Goal: Task Accomplishment & Management: Complete application form

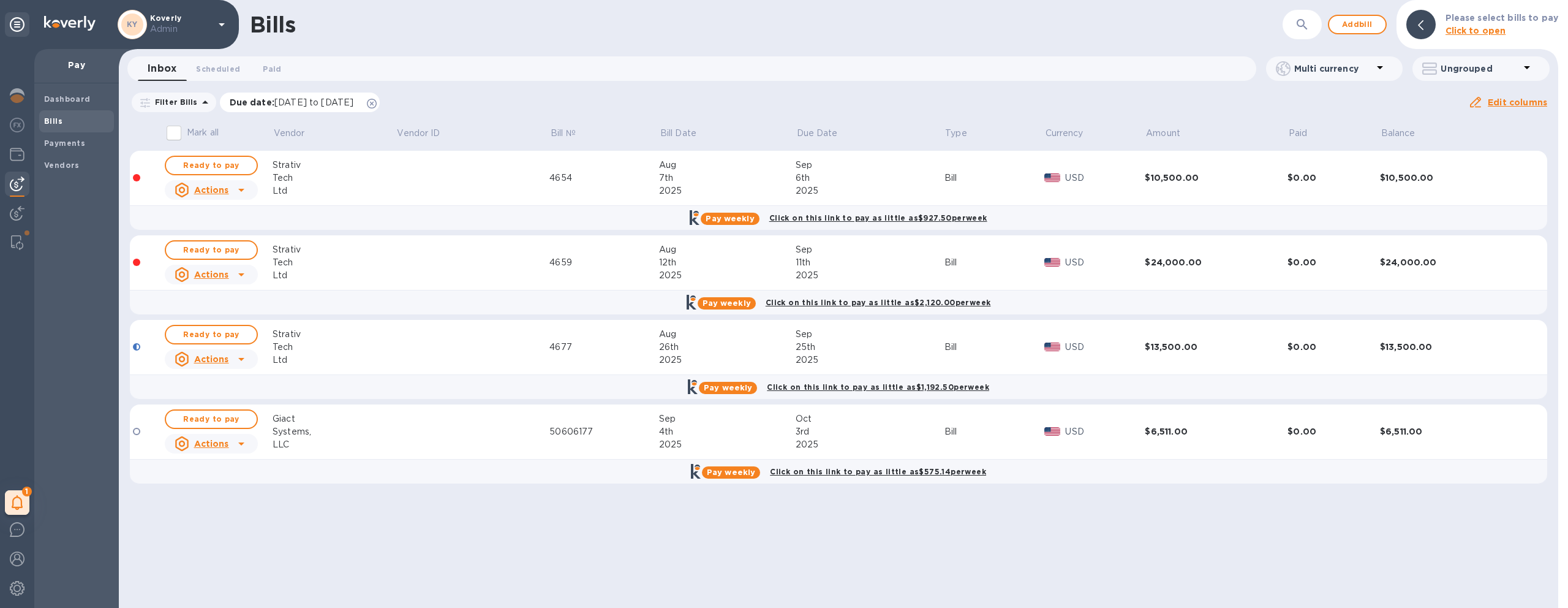
click at [377, 106] on icon at bounding box center [372, 104] width 10 height 10
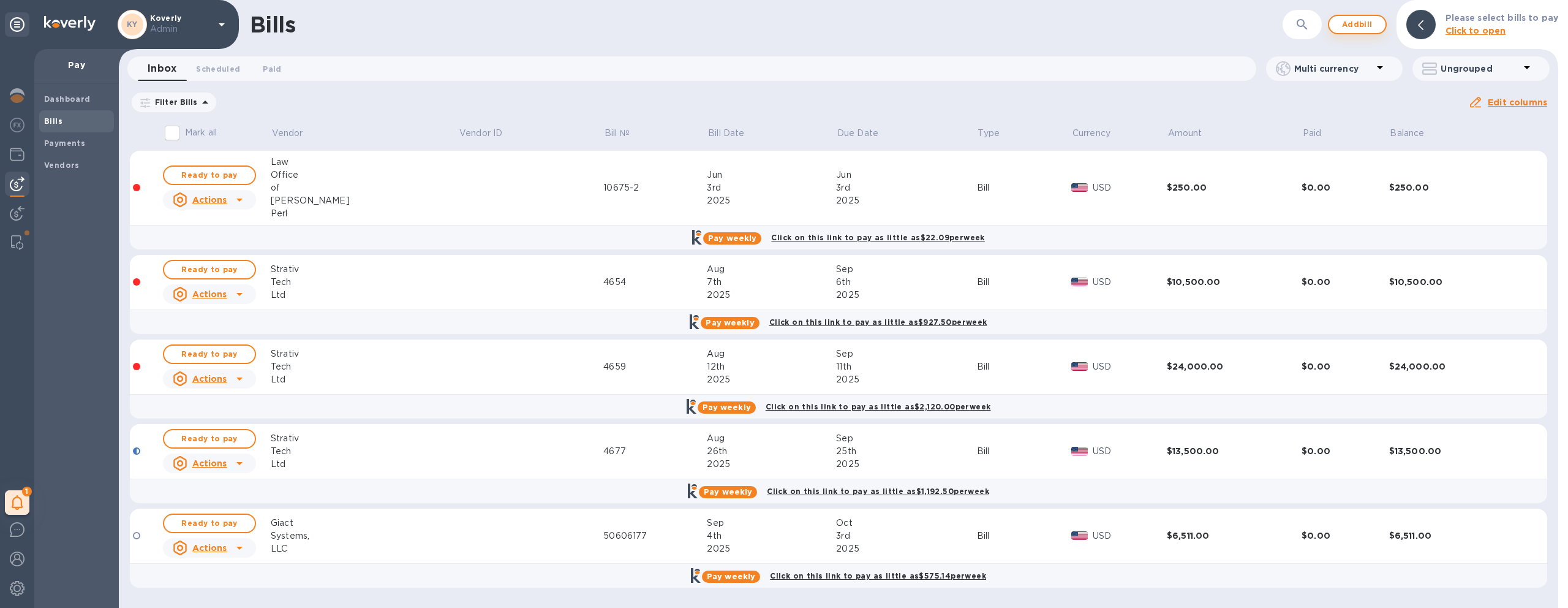
click at [1350, 25] on span "Add bill" at bounding box center [1357, 25] width 36 height 15
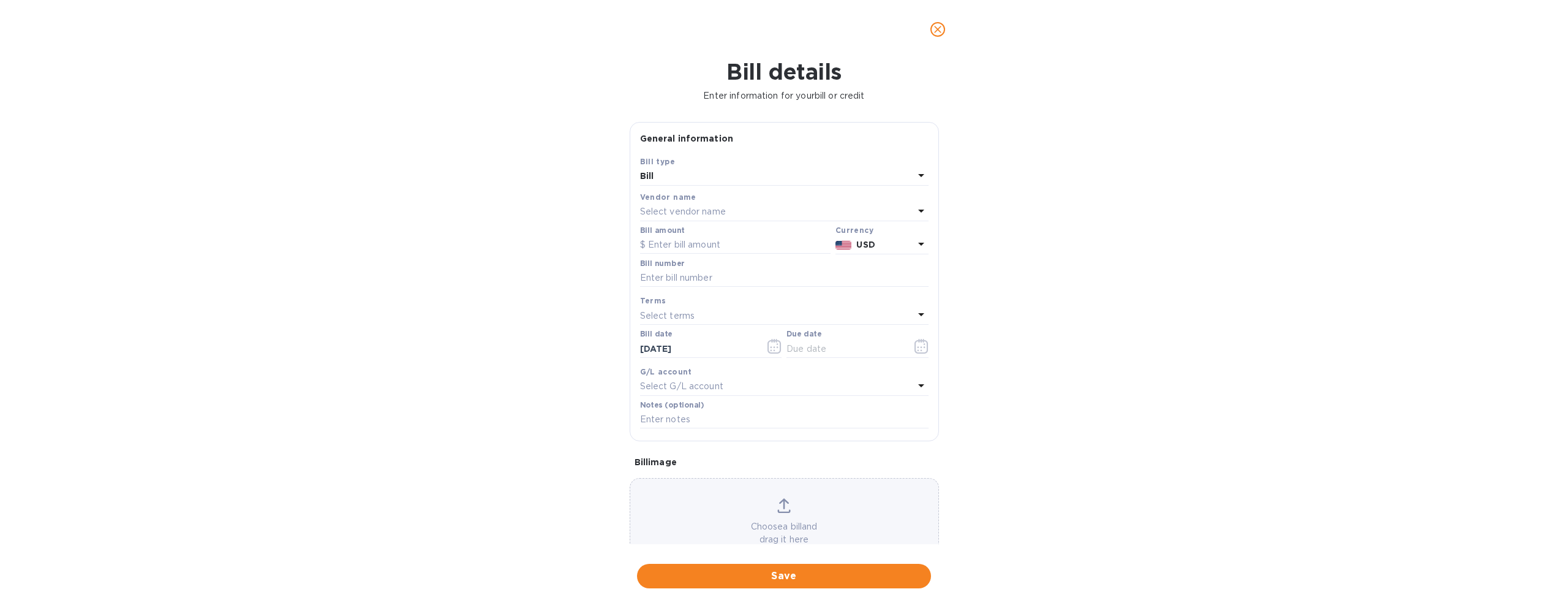
click at [836, 208] on div "Select vendor name" at bounding box center [777, 212] width 274 height 17
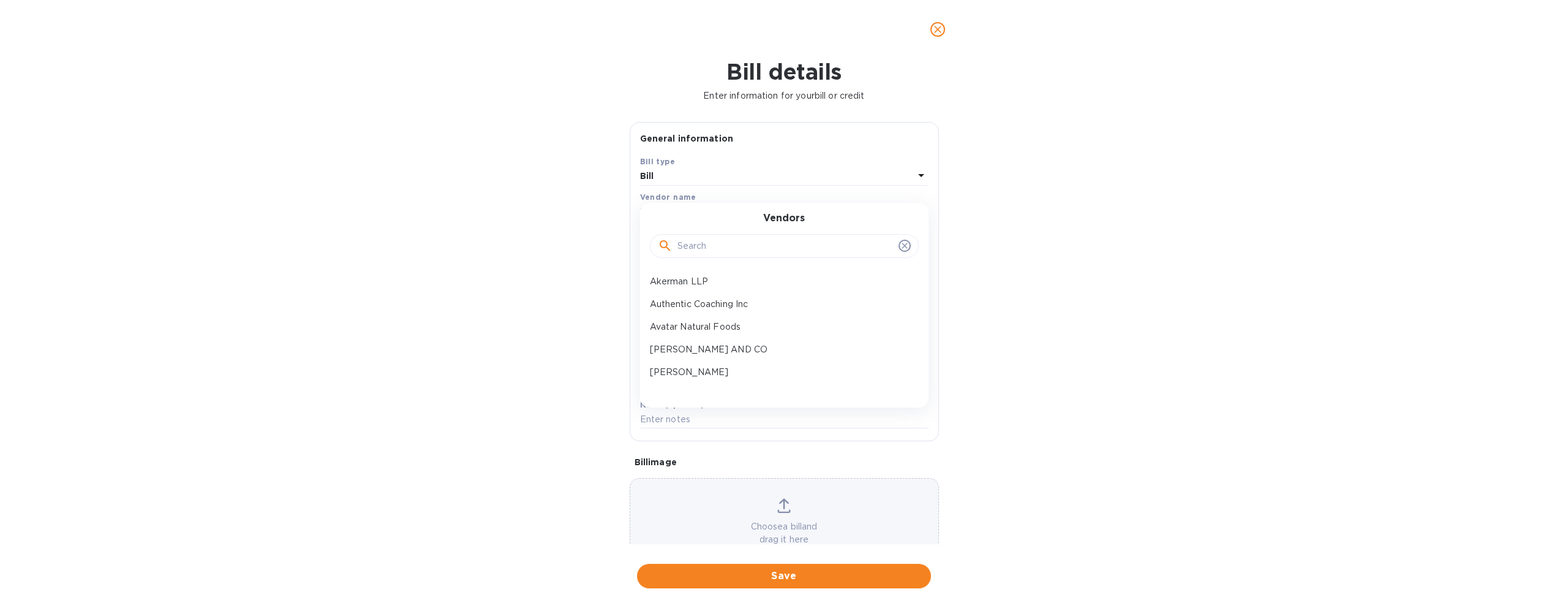
click at [793, 245] on input "text" at bounding box center [785, 246] width 216 height 18
type input "column"
click at [719, 279] on p "Column Bank" at bounding box center [779, 282] width 259 height 13
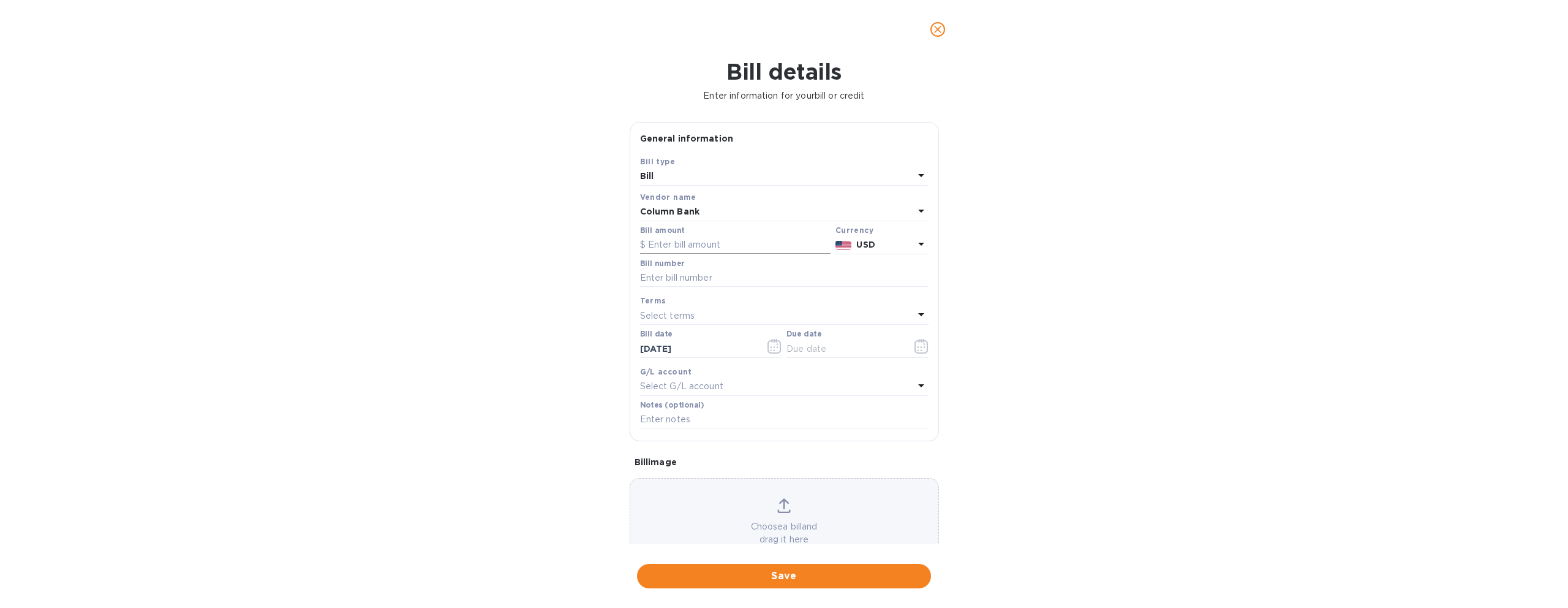
click at [754, 249] on input "text" at bounding box center [735, 245] width 190 height 18
type input "15,000"
click at [794, 277] on input "text" at bounding box center [784, 278] width 288 height 18
paste input "C-KOVERLY-120423"
type input "C-KOVERLY-120423"
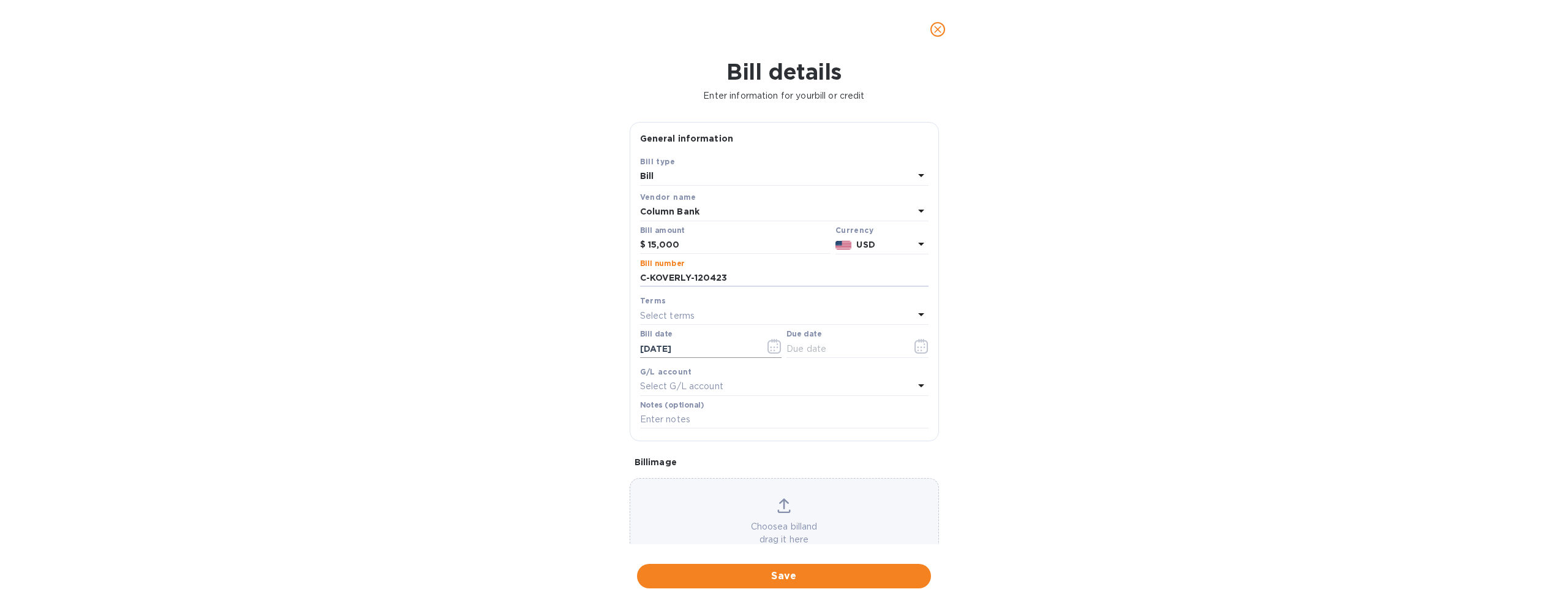
click at [679, 350] on input "[DATE]" at bounding box center [698, 349] width 116 height 18
click at [651, 350] on input "[DATE]" at bounding box center [698, 349] width 116 height 18
type input "[DATE]"
click at [997, 333] on div "Bill details Enter information for your bill or credit General information Save…" at bounding box center [784, 333] width 1568 height 549
click at [920, 388] on icon at bounding box center [921, 385] width 15 height 15
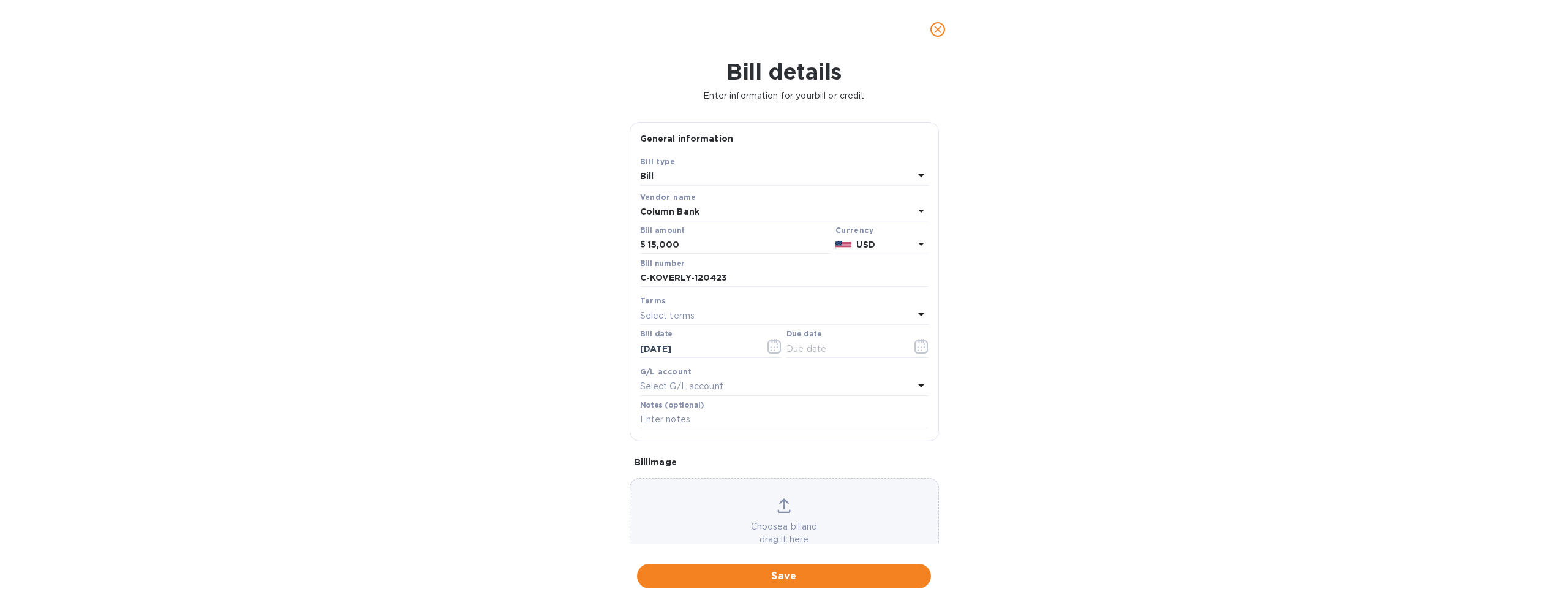
click at [993, 375] on div "Bill details Enter information for your bill or credit General information Save…" at bounding box center [784, 333] width 1568 height 549
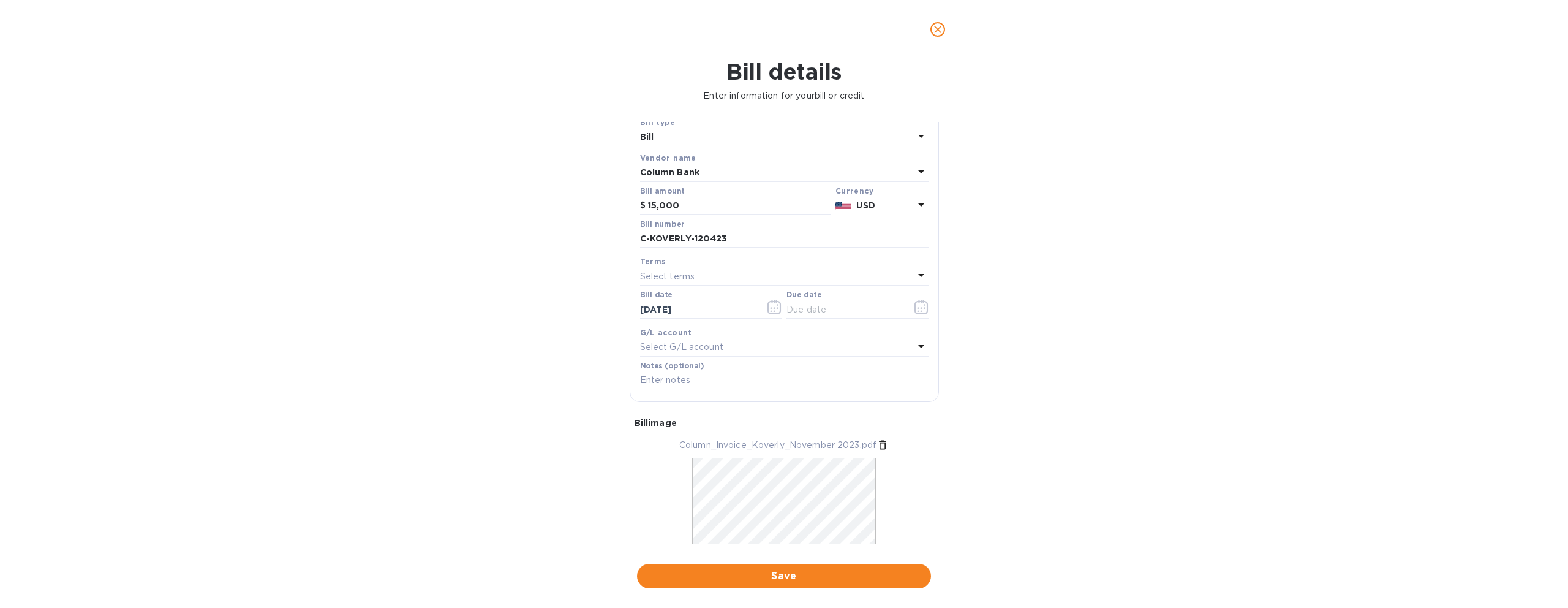
scroll to position [74, 0]
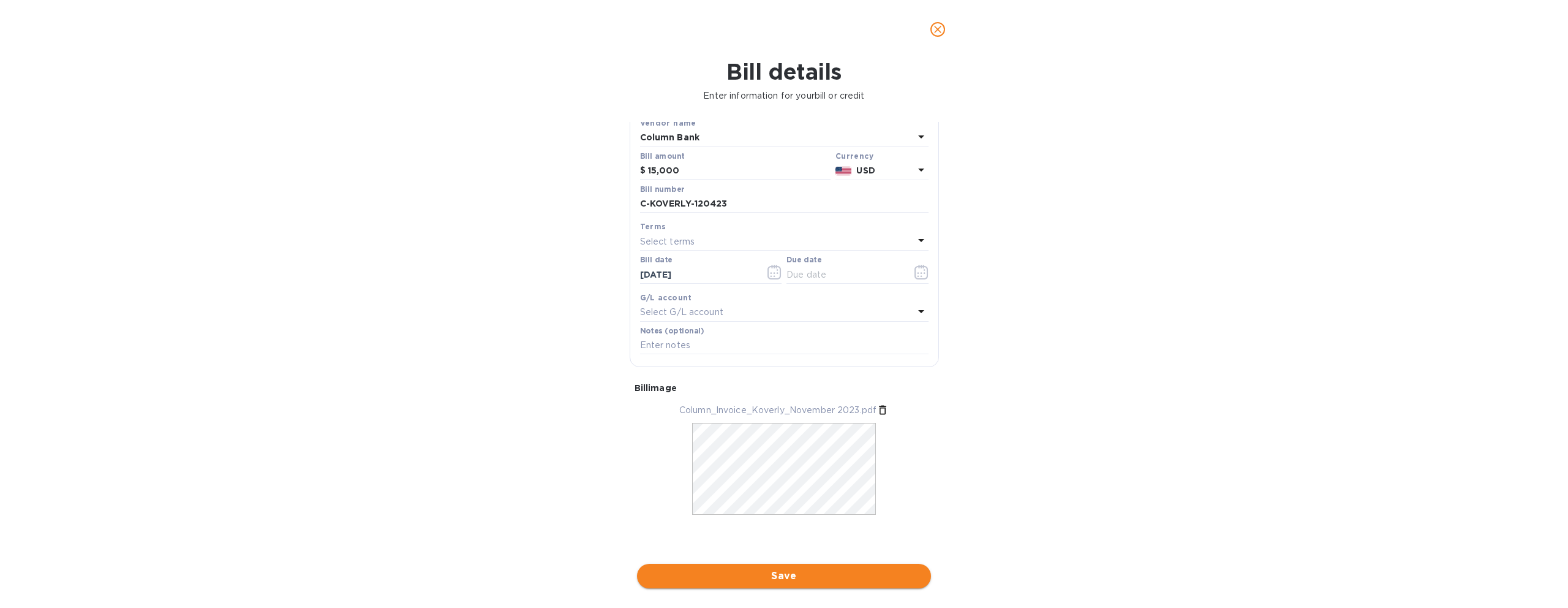
click at [755, 576] on span "Save" at bounding box center [783, 576] width 274 height 15
click at [863, 286] on p "Required field*" at bounding box center [858, 292] width 142 height 13
click at [859, 276] on input "text" at bounding box center [844, 274] width 116 height 18
type input "[DATE]"
click at [1041, 349] on div "Bill details Enter information for your bill or credit General information Save…" at bounding box center [784, 333] width 1568 height 549
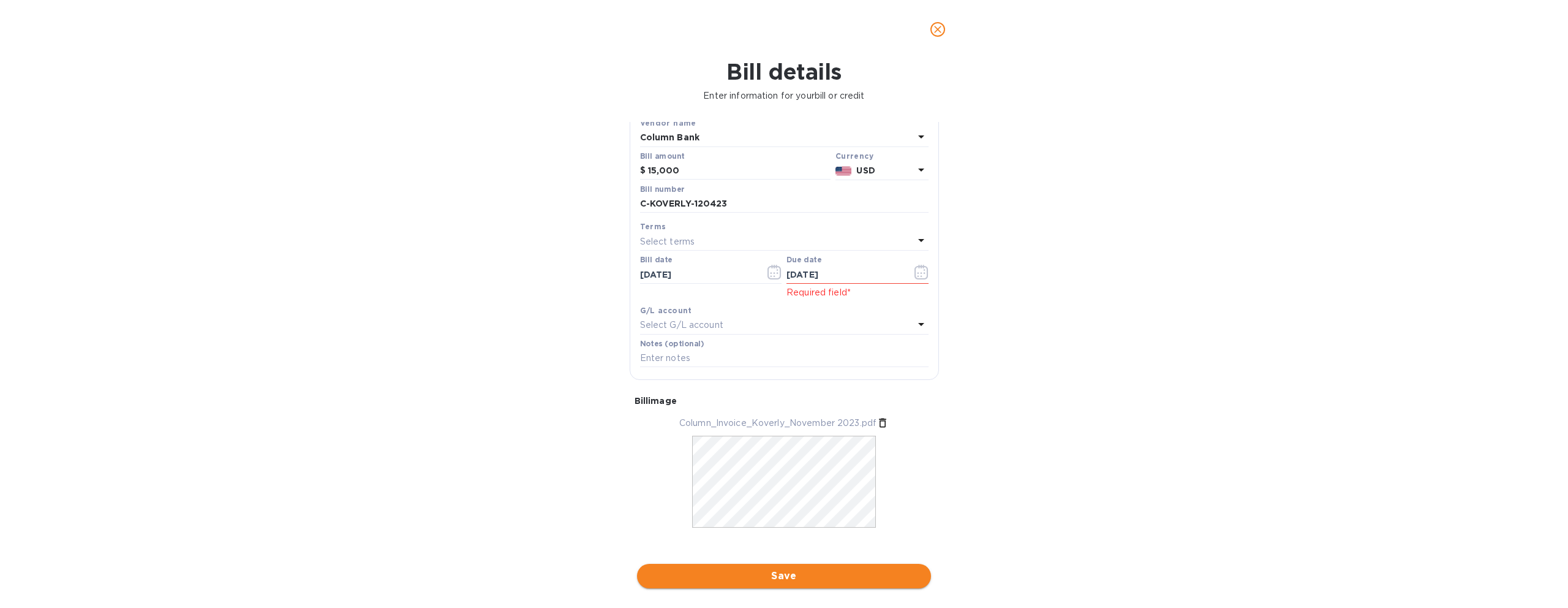
click at [795, 572] on span "Save" at bounding box center [783, 576] width 274 height 15
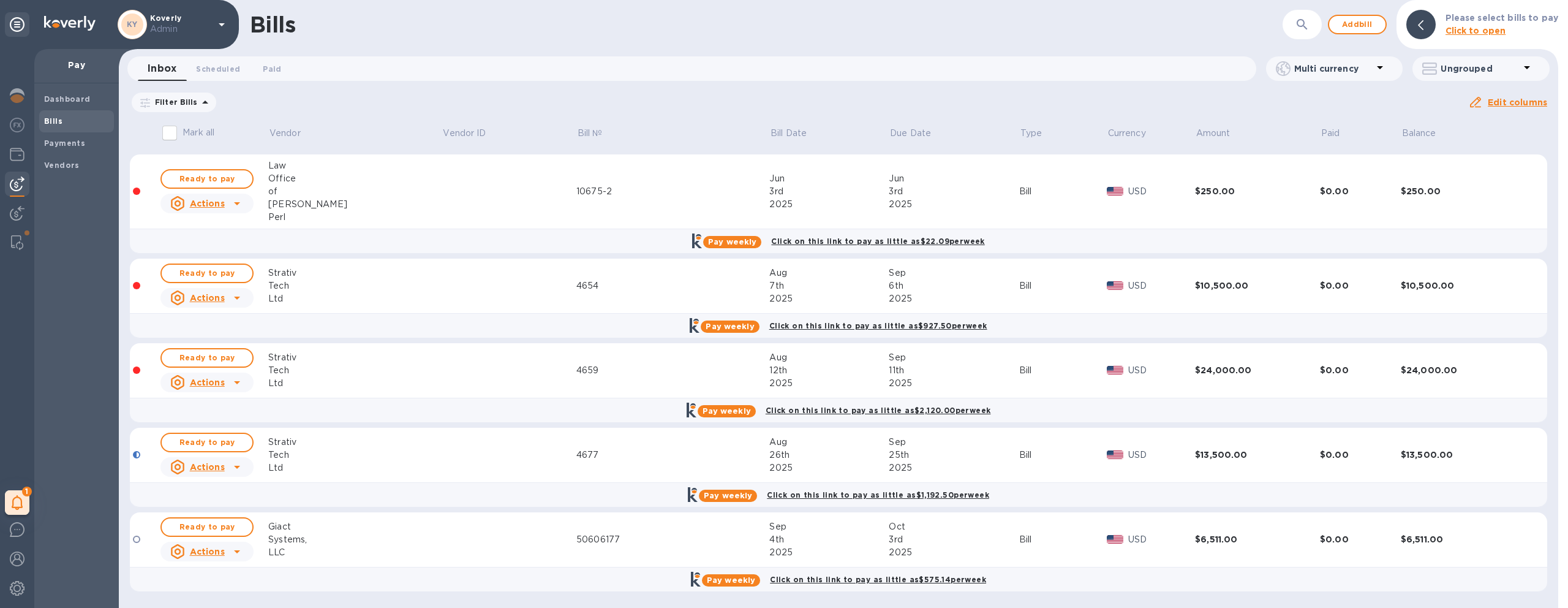
scroll to position [0, 0]
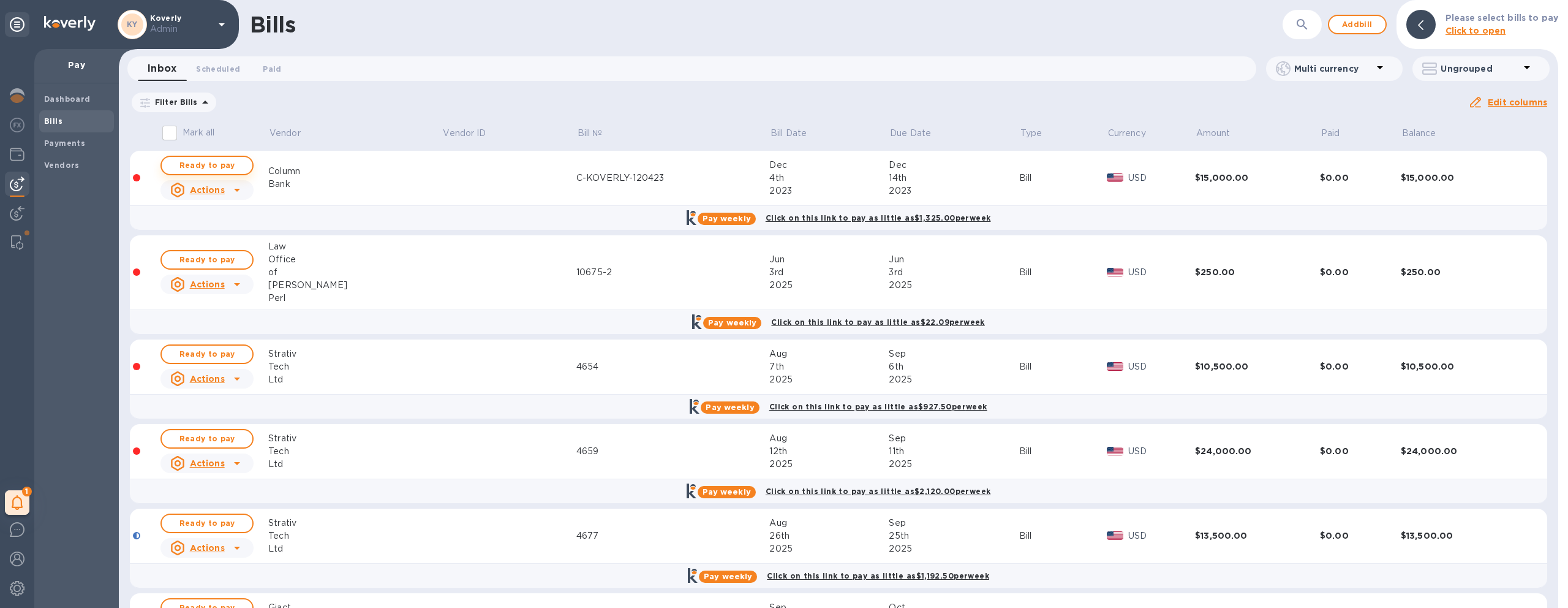
click at [229, 163] on span "Ready to pay" at bounding box center [207, 166] width 71 height 15
click at [234, 166] on span "Ready to pay" at bounding box center [207, 166] width 71 height 15
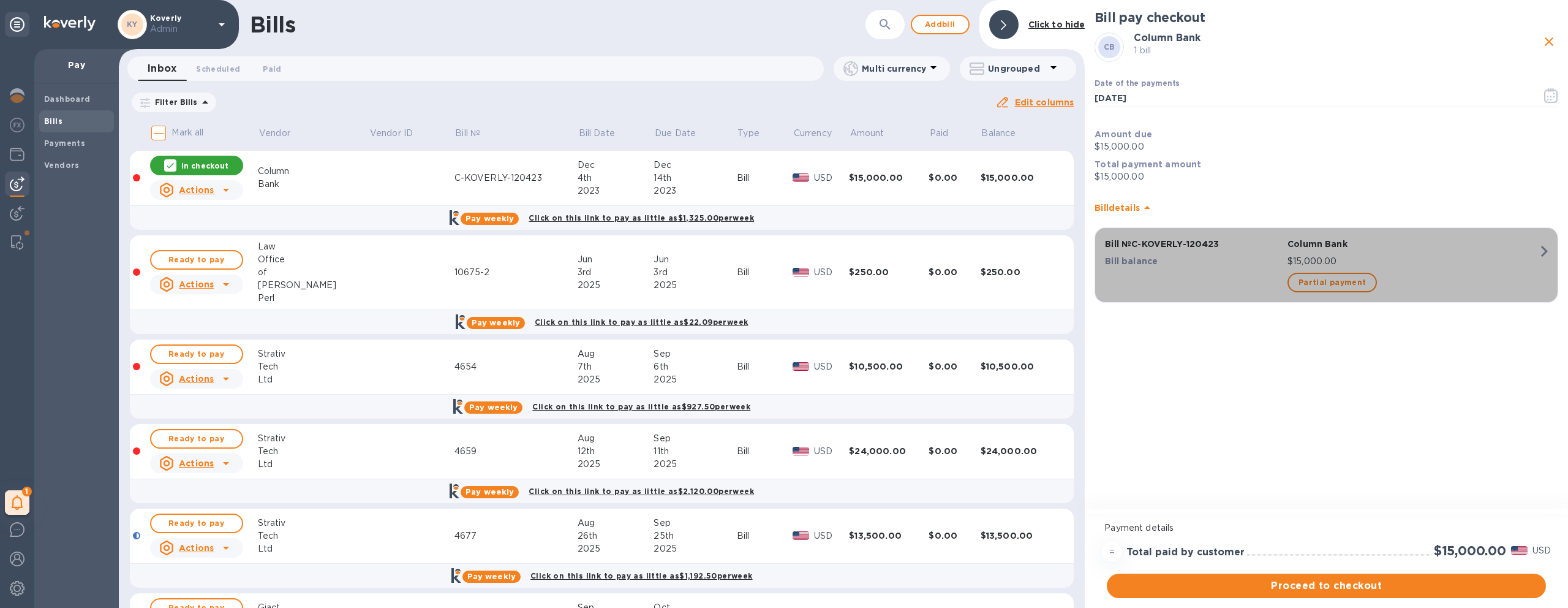
click at [1226, 278] on div "button" at bounding box center [1193, 282] width 182 height 25
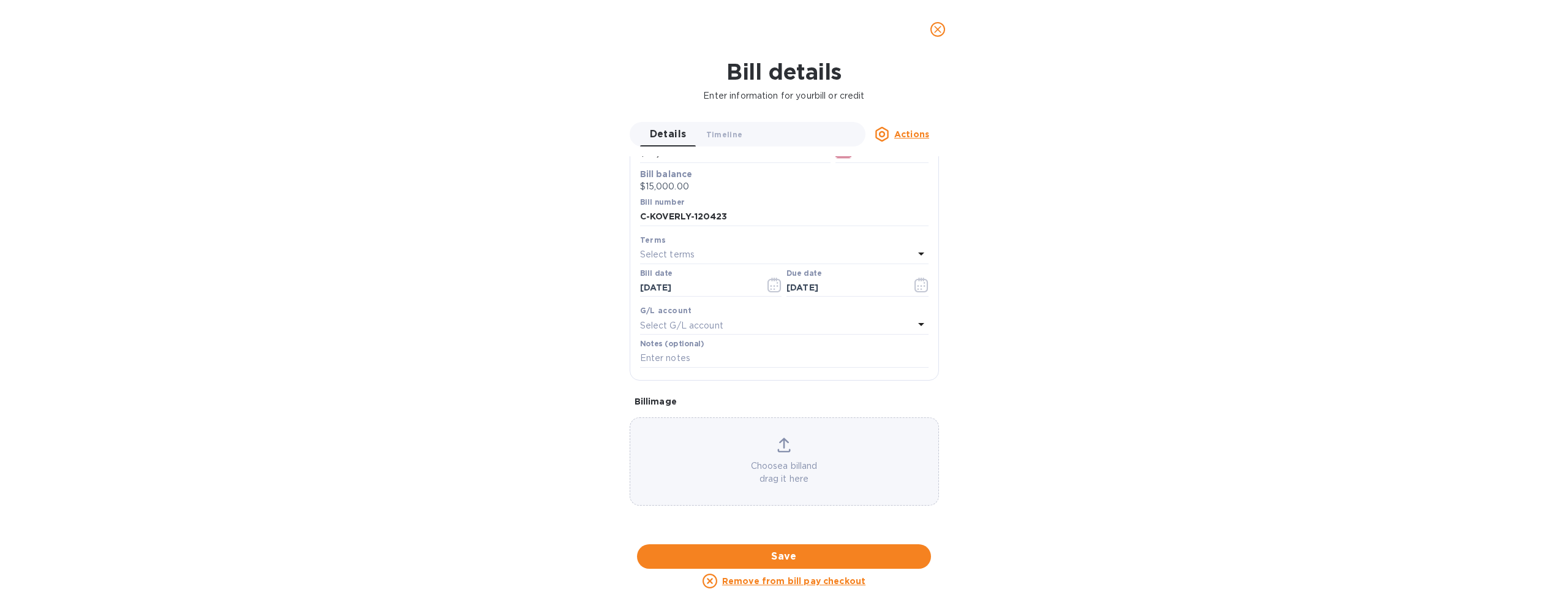
scroll to position [462, 0]
click at [825, 535] on div at bounding box center [784, 544] width 310 height 19
click at [941, 35] on icon "close" at bounding box center [937, 29] width 12 height 12
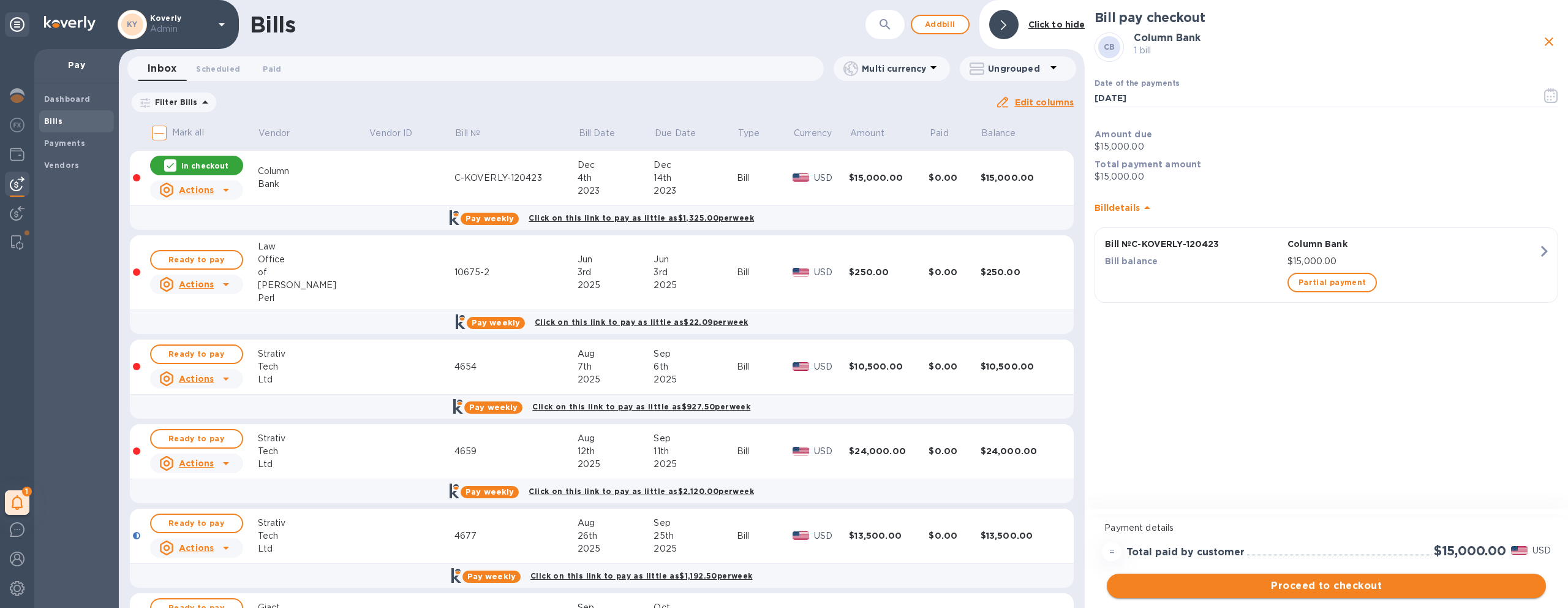
click at [1262, 584] on span "Proceed to checkout" at bounding box center [1325, 586] width 420 height 15
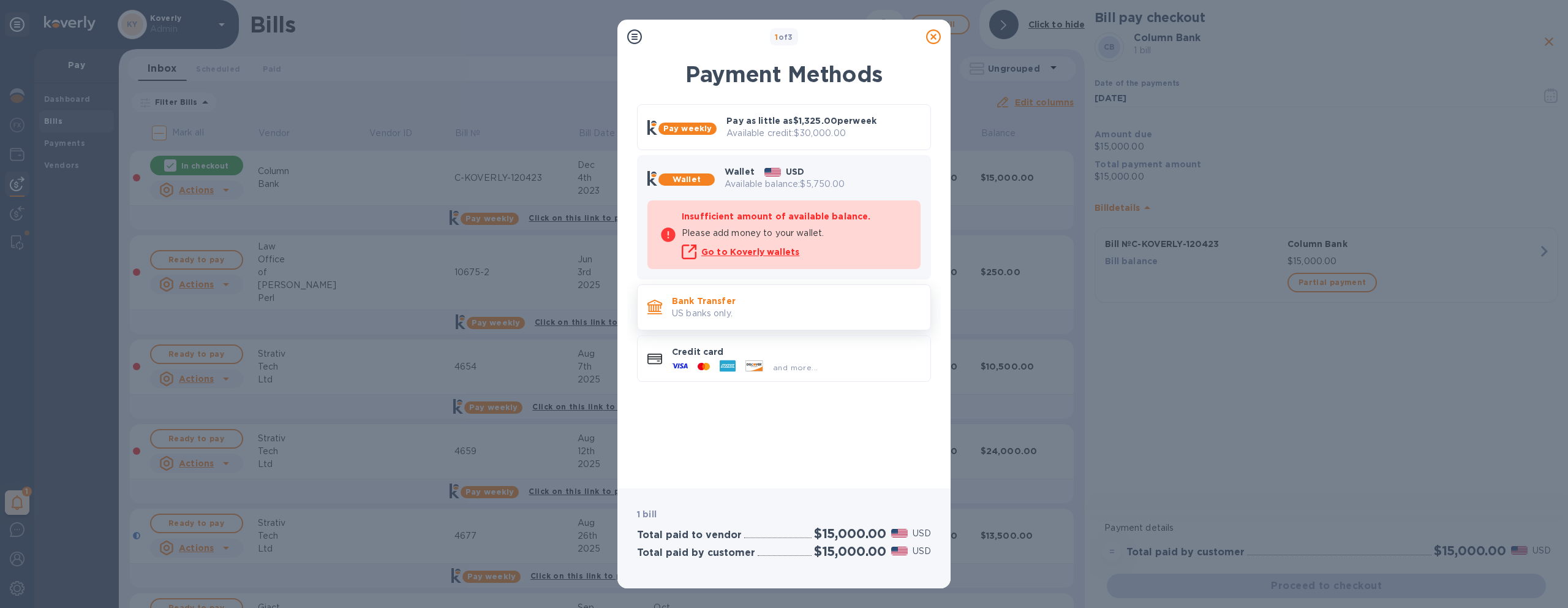
click at [855, 308] on p "US banks only." at bounding box center [796, 314] width 248 height 13
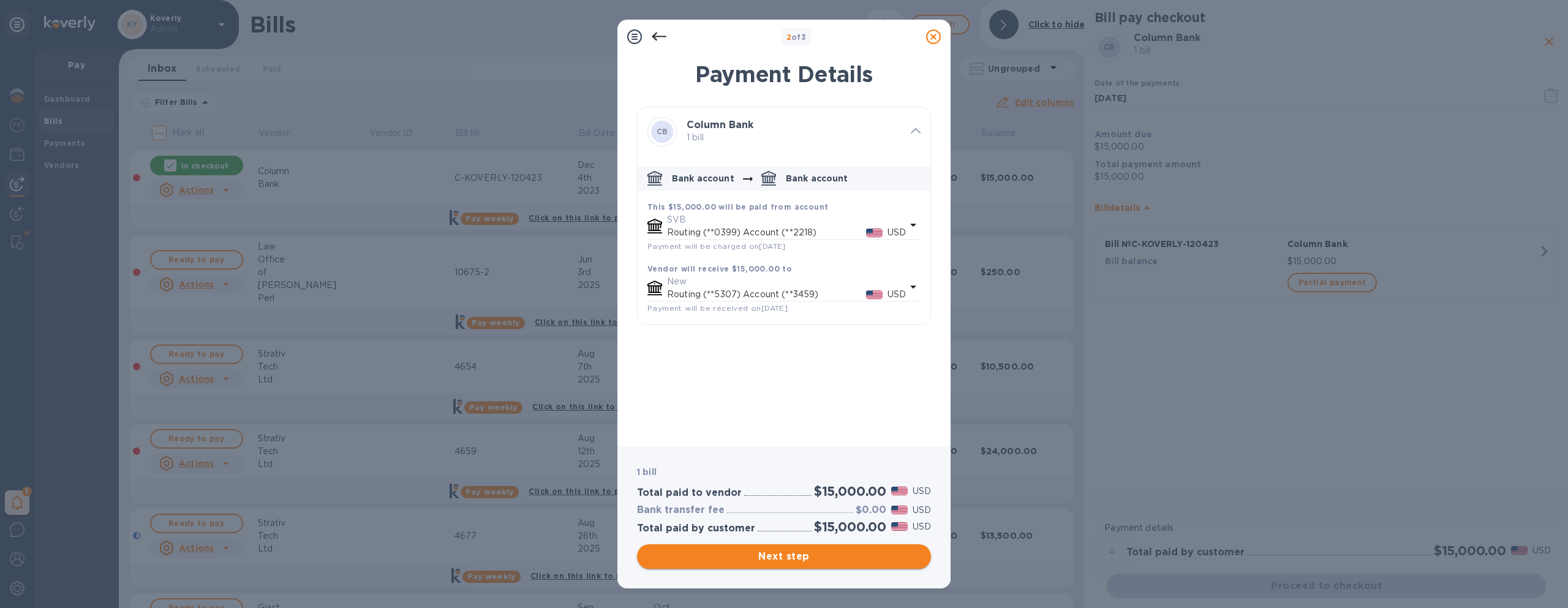
click at [805, 557] on span "Next step" at bounding box center [783, 557] width 274 height 15
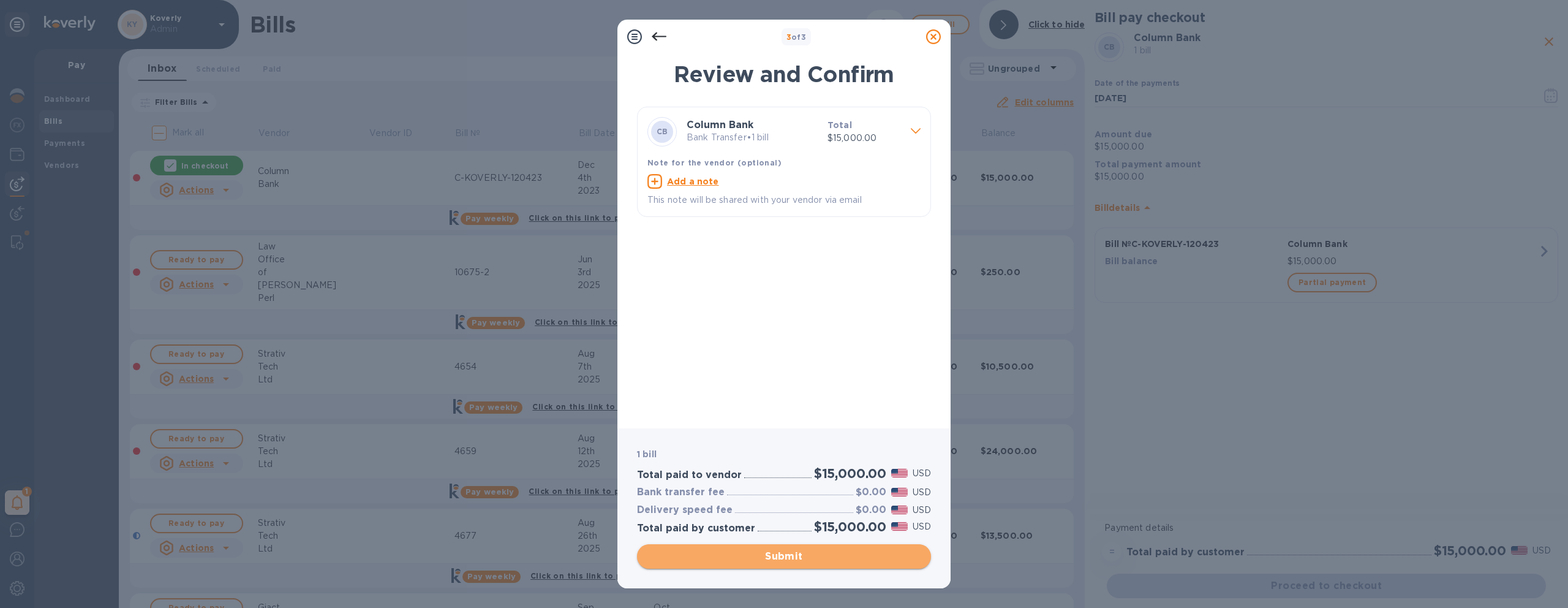
click at [838, 556] on span "Submit" at bounding box center [783, 557] width 274 height 15
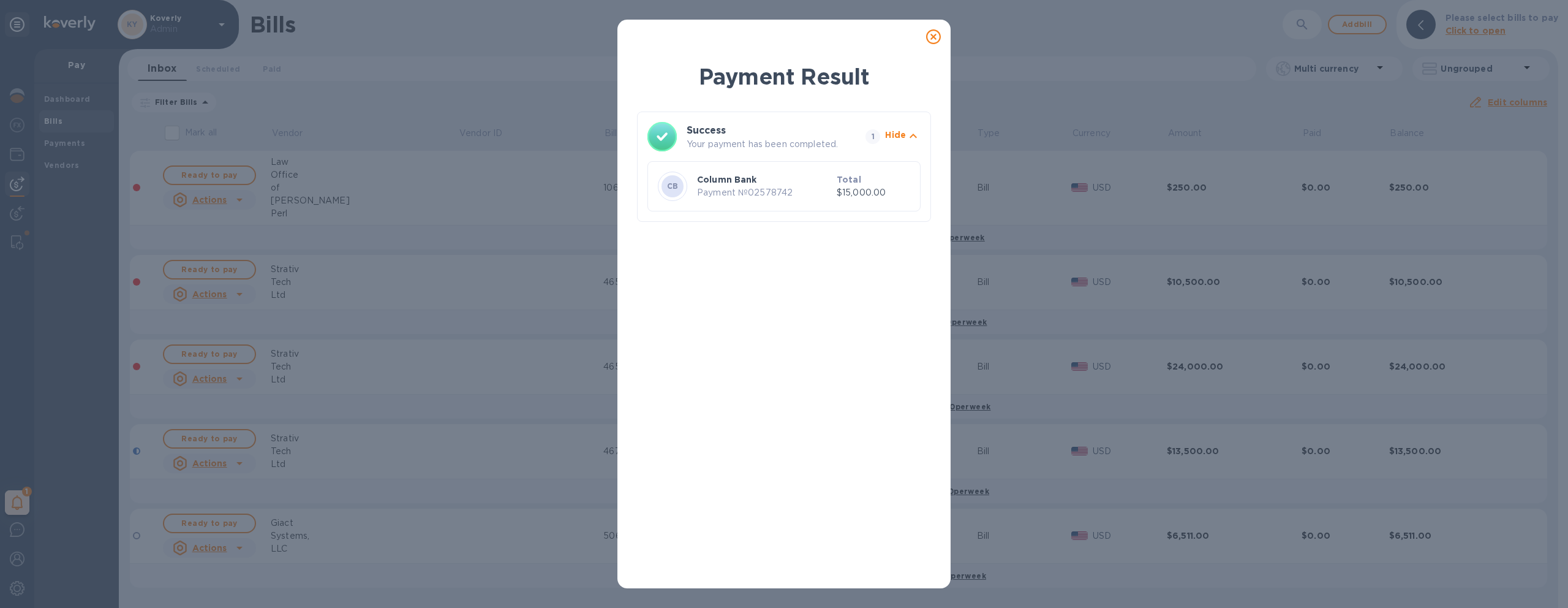
click at [935, 39] on icon at bounding box center [933, 37] width 15 height 15
